Goal: Task Accomplishment & Management: Use online tool/utility

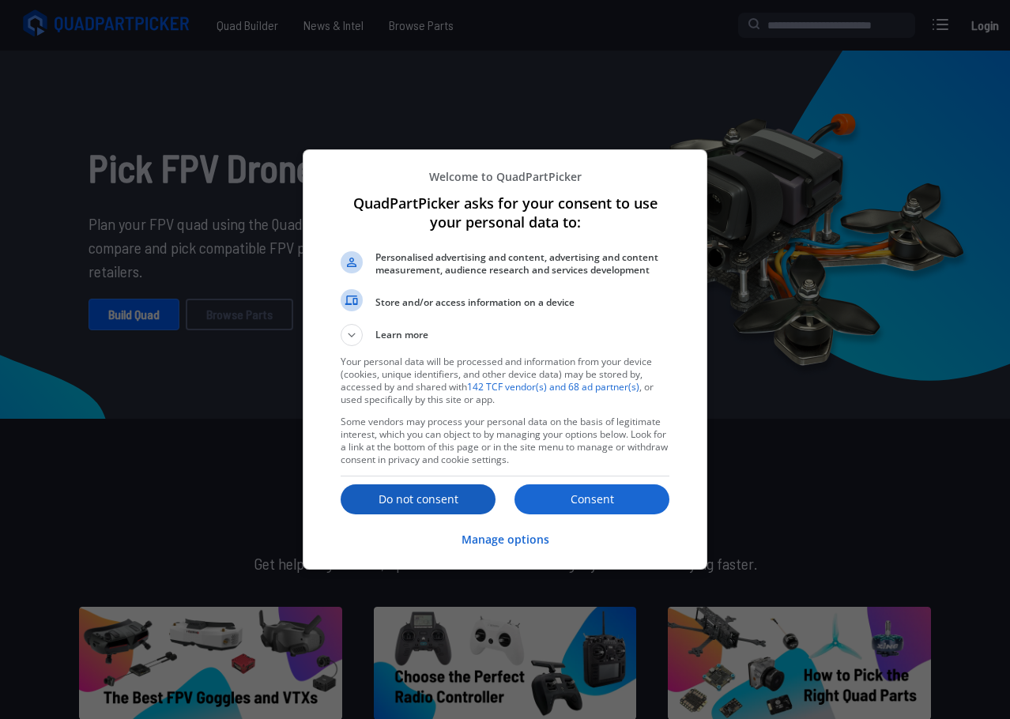
click at [406, 496] on p "Do not consent" at bounding box center [418, 500] width 155 height 16
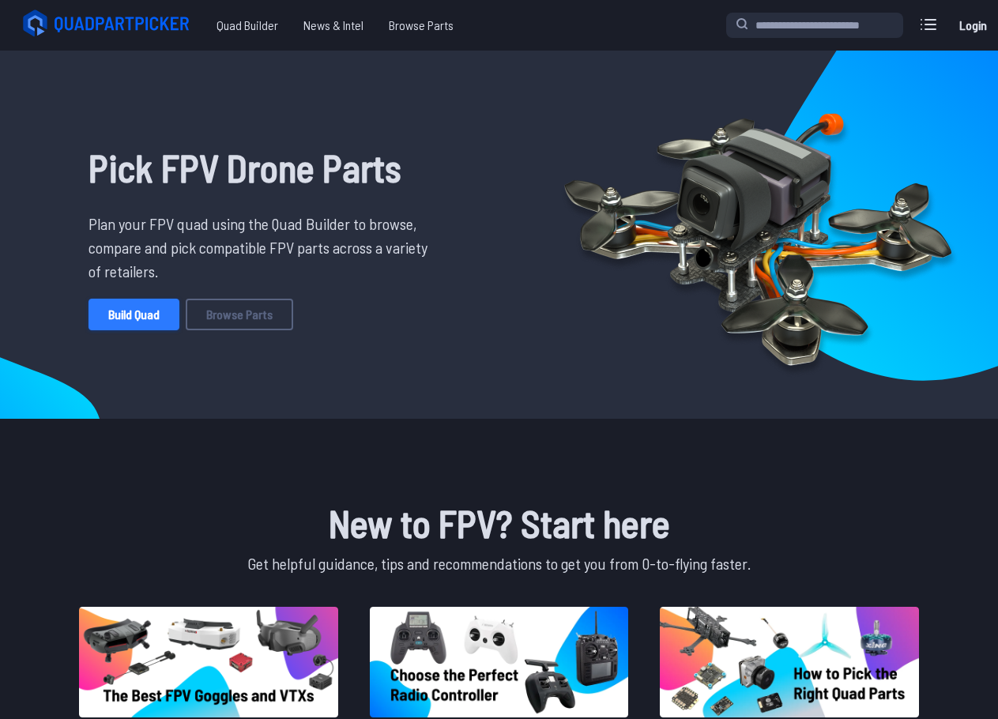
click at [118, 311] on link "Build Quad" at bounding box center [134, 315] width 91 height 32
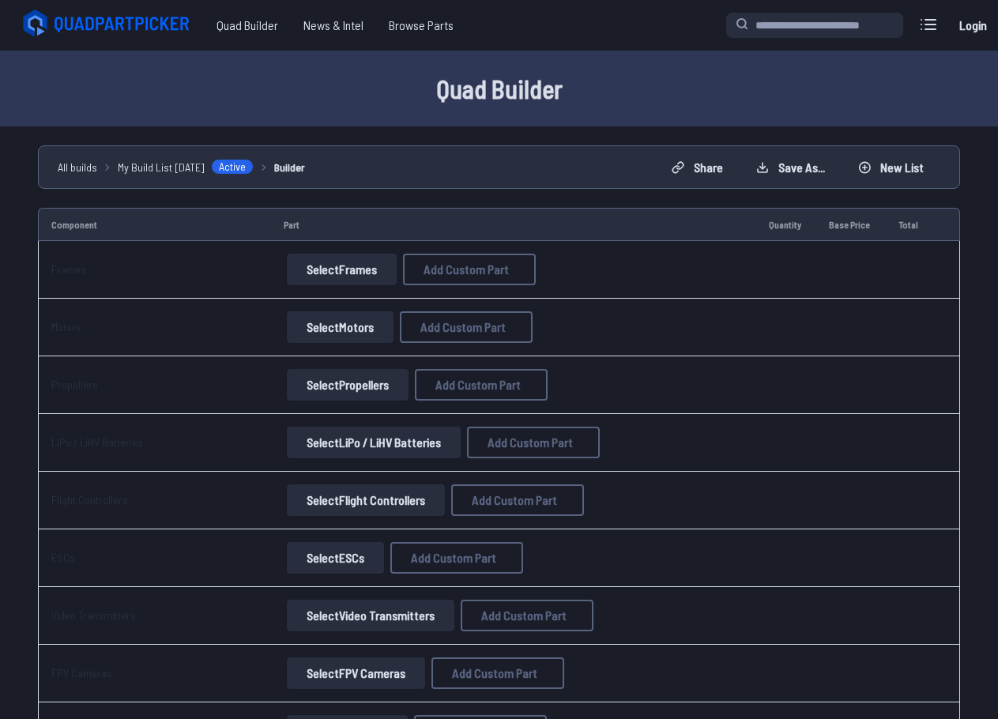
click at [363, 262] on button "Select Frames" at bounding box center [342, 270] width 110 height 32
click at [321, 267] on button "Select Frames" at bounding box center [342, 270] width 110 height 32
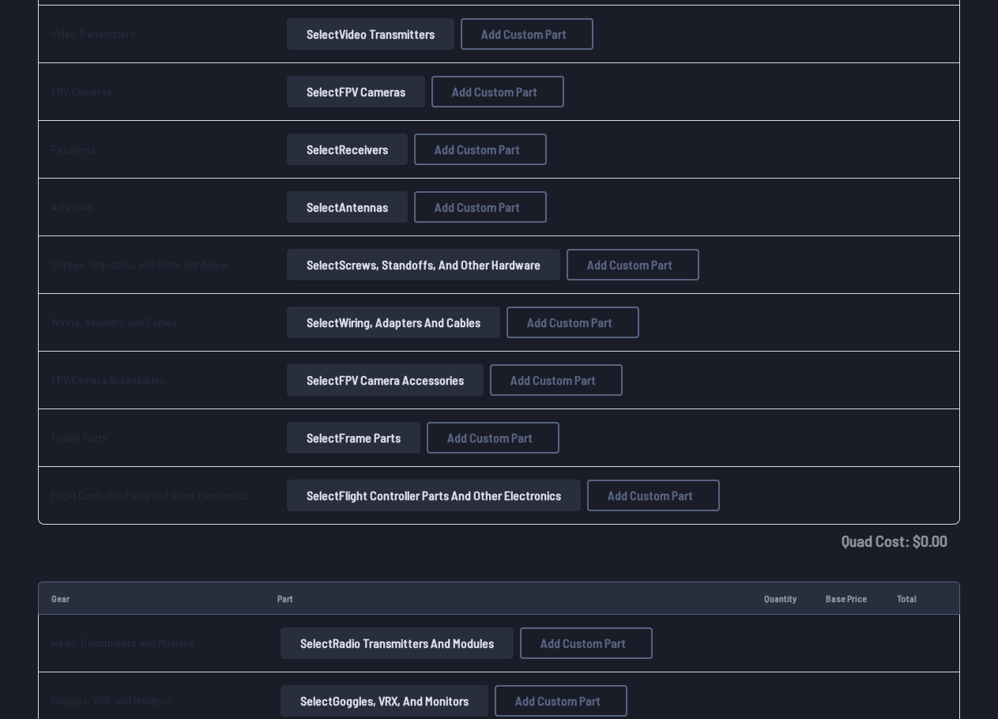
scroll to position [553, 0]
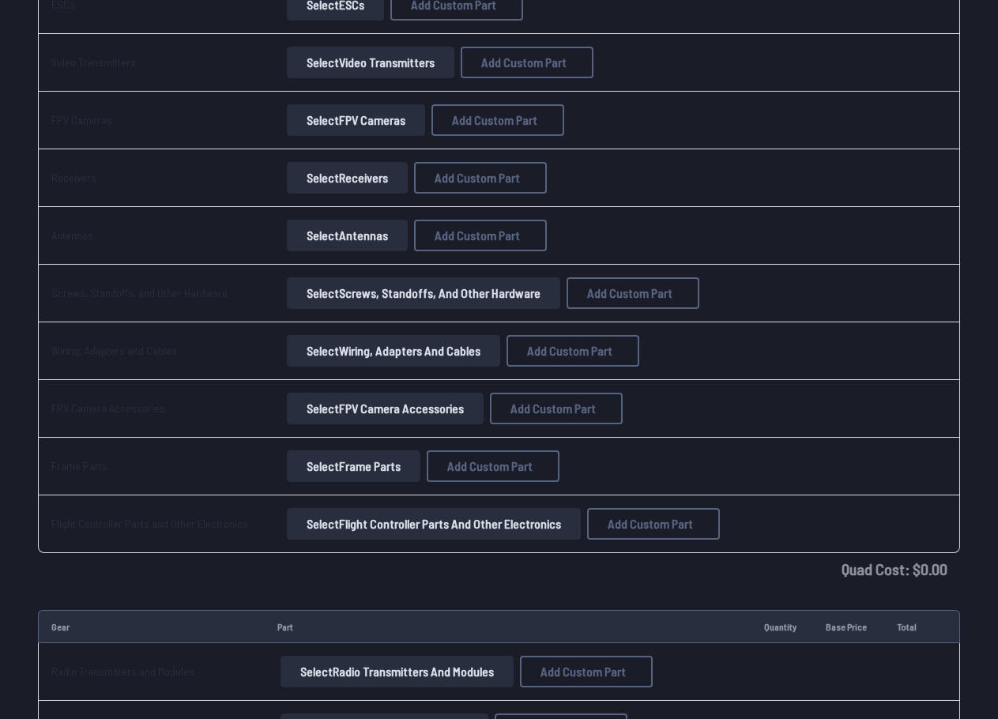
click at [405, 525] on button "Select Flight Controller Parts and Other Electronics" at bounding box center [434, 524] width 294 height 32
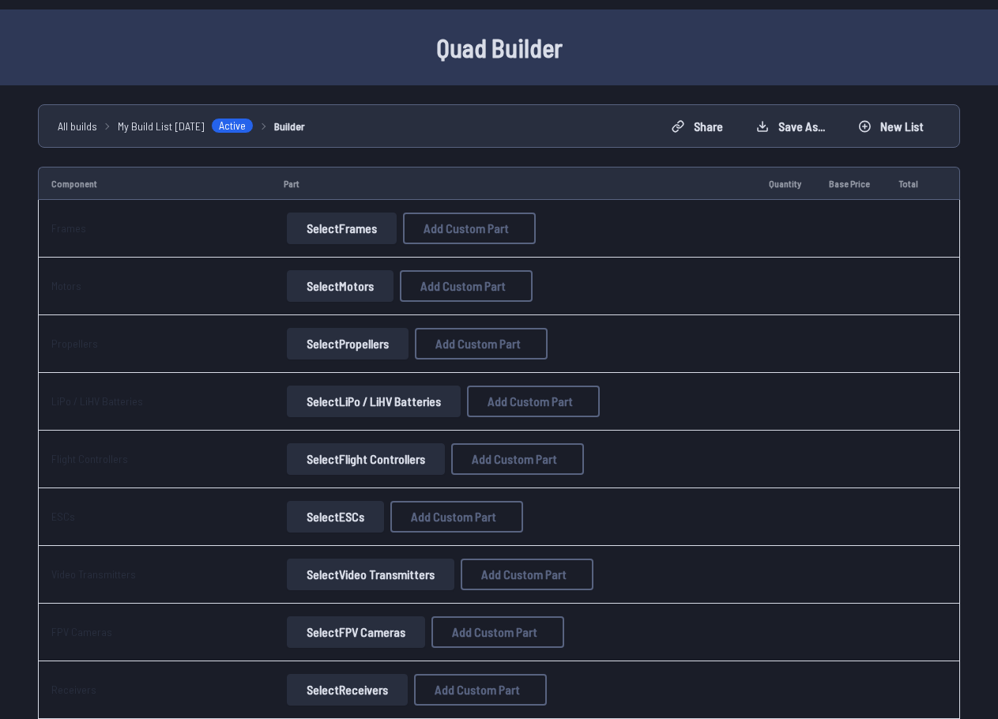
scroll to position [0, 0]
